Goal: Complete application form

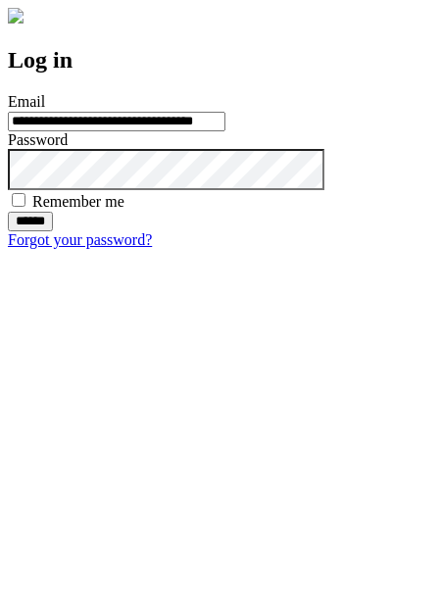
type input "**********"
click at [53, 231] on input "******" at bounding box center [30, 222] width 45 height 20
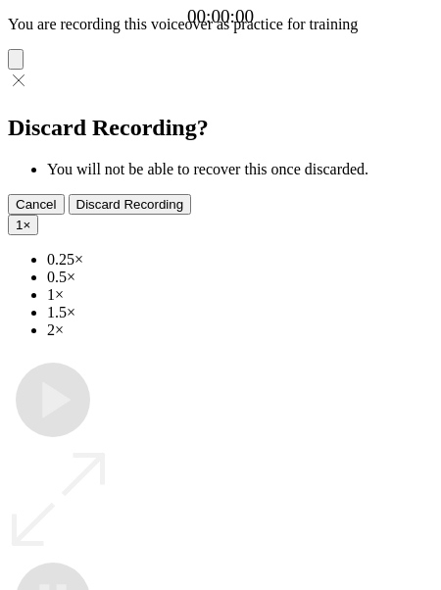
type input "**********"
